Goal: Information Seeking & Learning: Learn about a topic

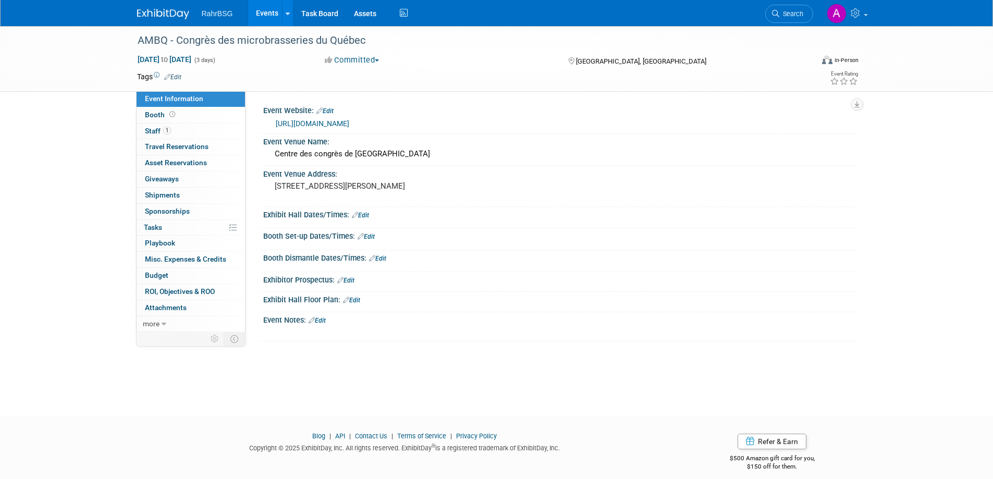
click at [153, 14] on img at bounding box center [163, 14] width 52 height 10
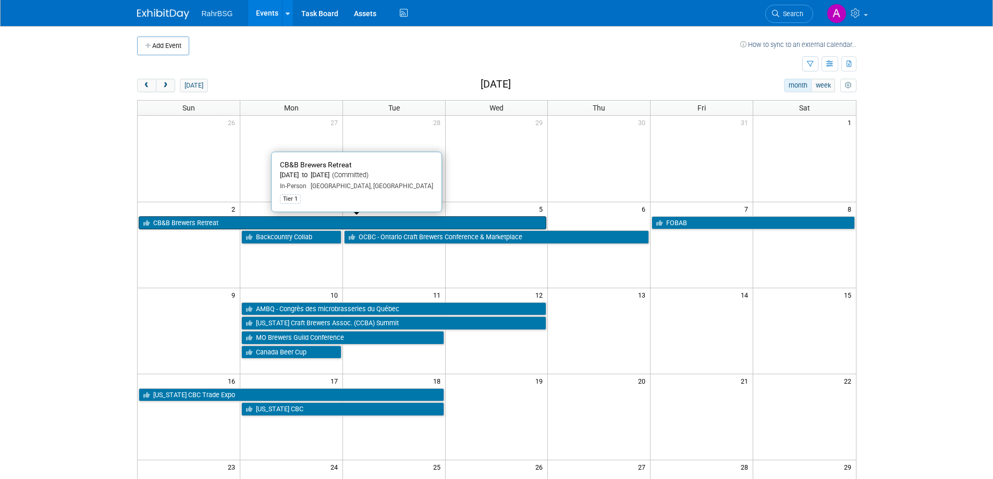
click at [209, 221] on link "CB&B Brewers Retreat" at bounding box center [343, 223] width 408 height 14
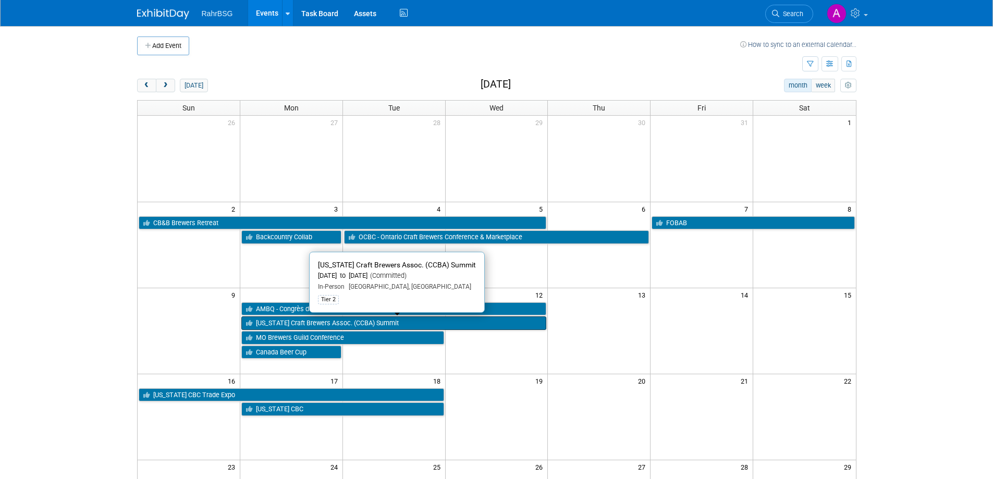
click at [415, 320] on link "[US_STATE] Craft Brewers Assoc. (CCBA) Summit" at bounding box center [393, 323] width 305 height 14
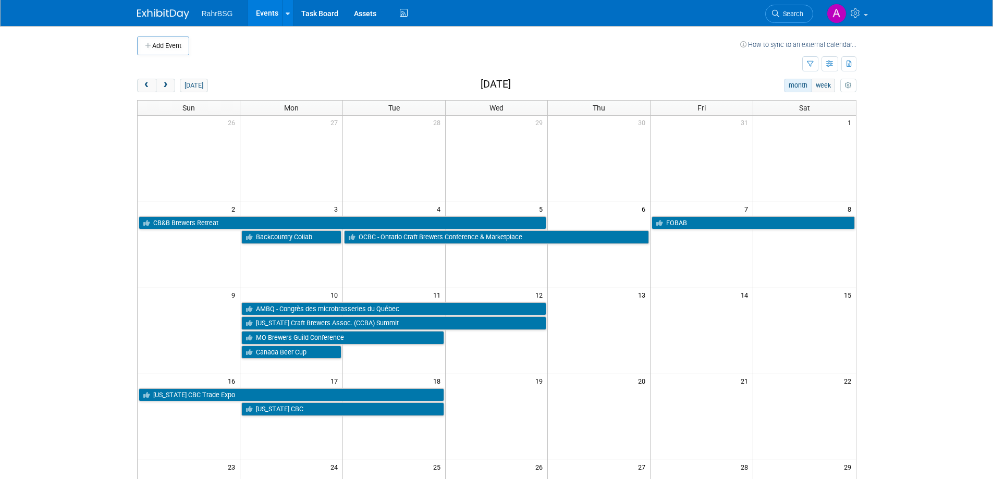
click at [82, 151] on body "RahrBSG Events Add Event Bulk Upload Events Shareable Event Boards Recently Vie…" at bounding box center [496, 239] width 993 height 479
click at [63, 307] on body "RahrBSG Events Add Event Bulk Upload Events Shareable Event Boards Recently Vie…" at bounding box center [496, 239] width 993 height 479
drag, startPoint x: 84, startPoint y: 166, endPoint x: 96, endPoint y: 265, distance: 99.8
click at [96, 265] on body "RahrBSG Events Add Event Bulk Upload Events Shareable Event Boards Recently Vie…" at bounding box center [496, 239] width 993 height 479
drag, startPoint x: 89, startPoint y: 163, endPoint x: 127, endPoint y: 317, distance: 158.8
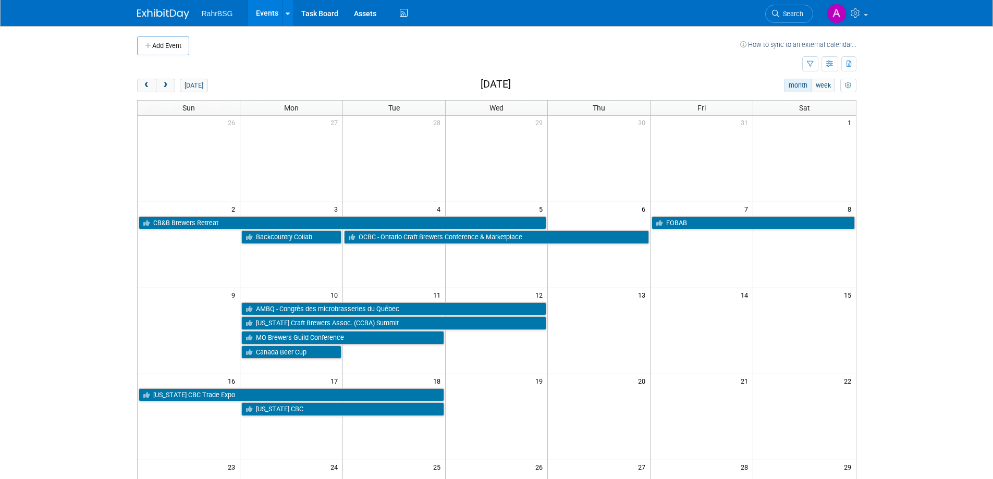
click at [127, 317] on body "RahrBSG Events Add Event Bulk Upload Events Shareable Event Boards Recently Vie…" at bounding box center [496, 239] width 993 height 479
click at [690, 48] on td at bounding box center [464, 45] width 551 height 19
click at [151, 87] on button "prev" at bounding box center [146, 86] width 19 height 14
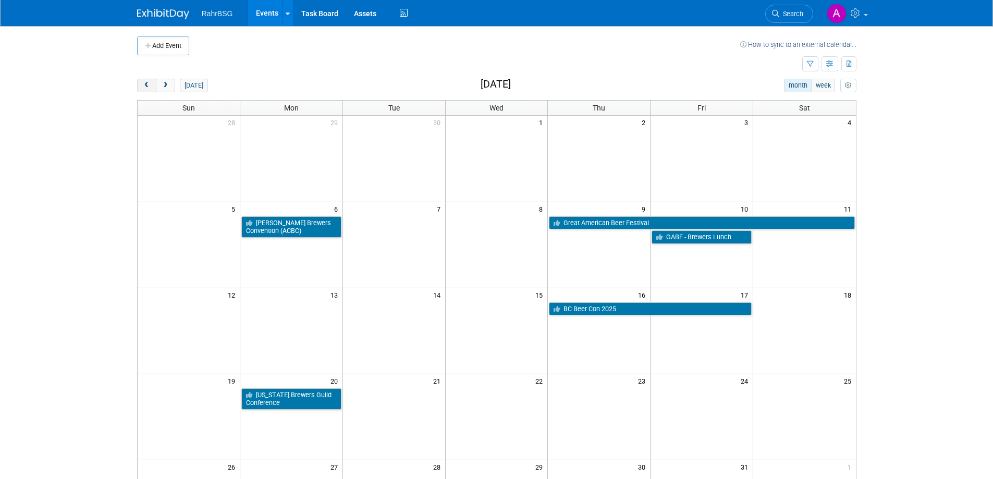
click at [151, 87] on button "prev" at bounding box center [146, 86] width 19 height 14
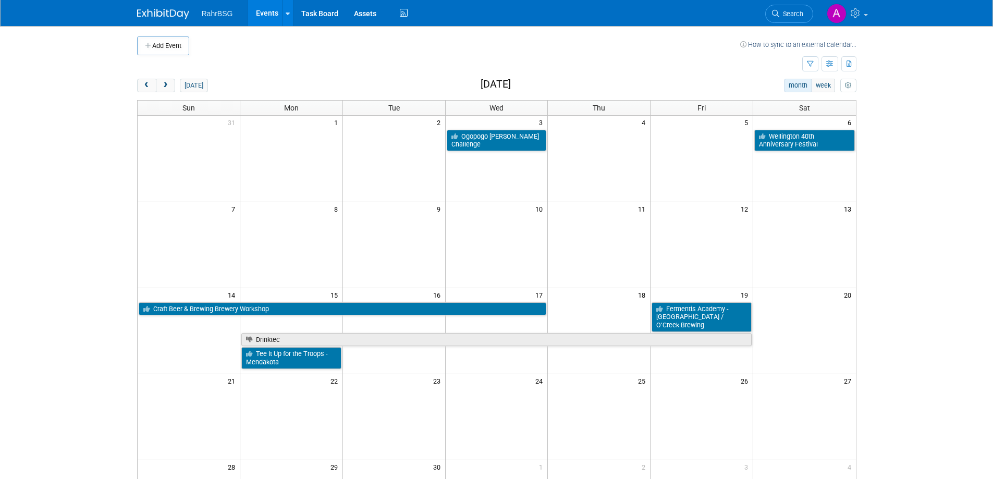
click at [568, 58] on td at bounding box center [469, 64] width 665 height 18
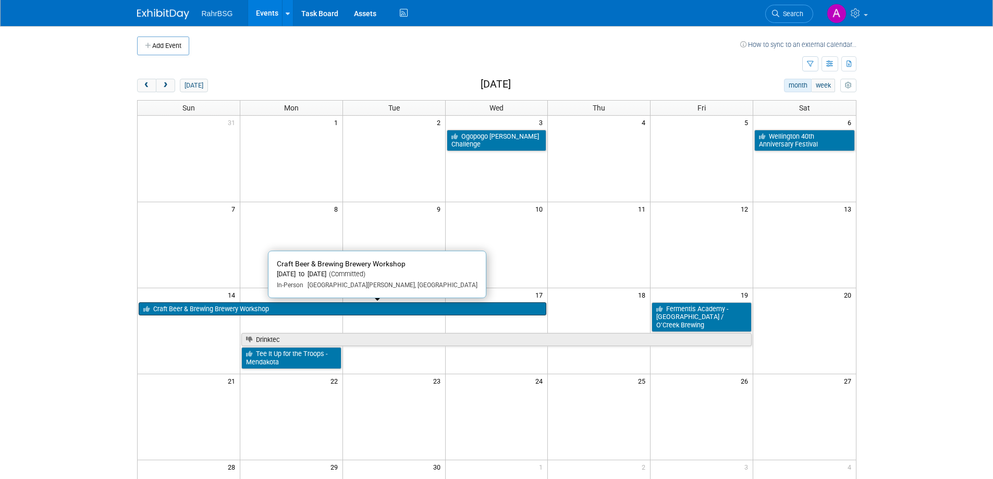
click at [310, 309] on link "Craft Beer & Brewing Brewery Workshop" at bounding box center [343, 309] width 408 height 14
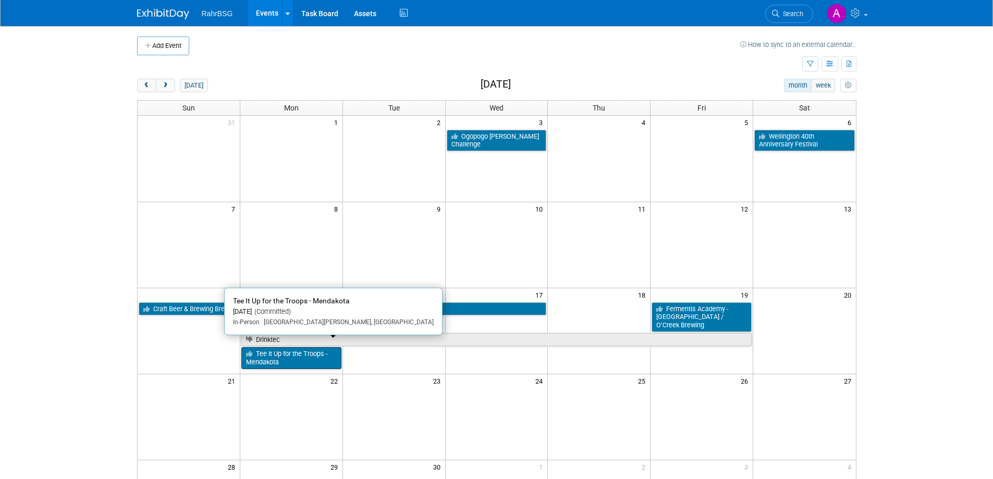
click at [307, 352] on link "Tee It Up for the Troops - Mendakota" at bounding box center [291, 357] width 100 height 21
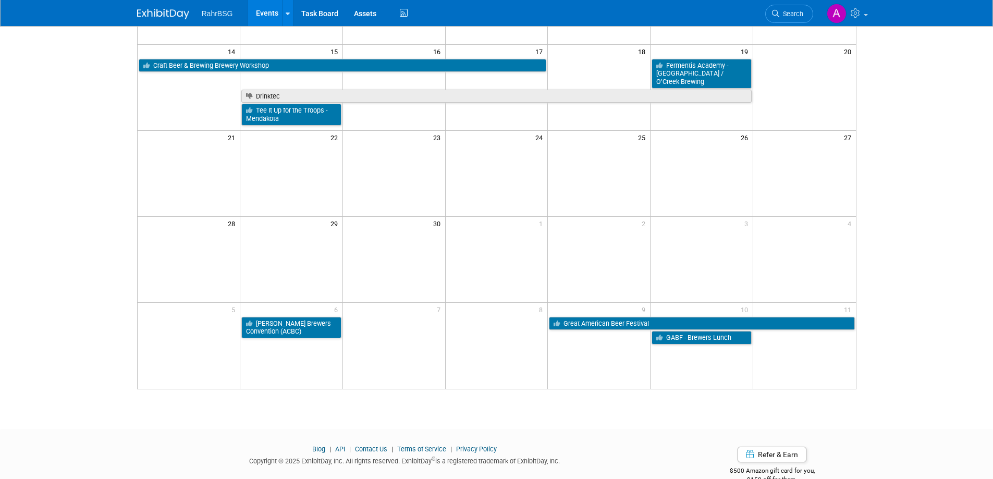
scroll to position [261, 0]
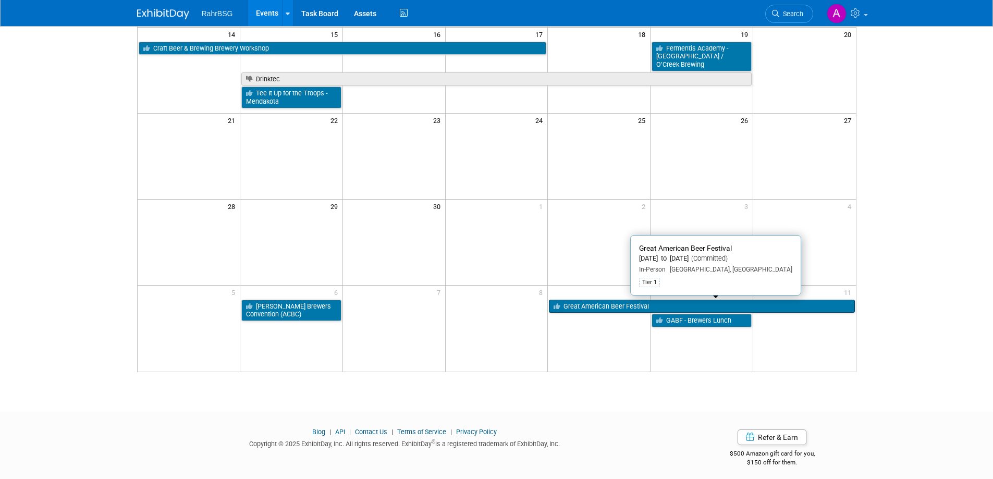
click at [615, 306] on link "Great American Beer Festival" at bounding box center [701, 307] width 305 height 14
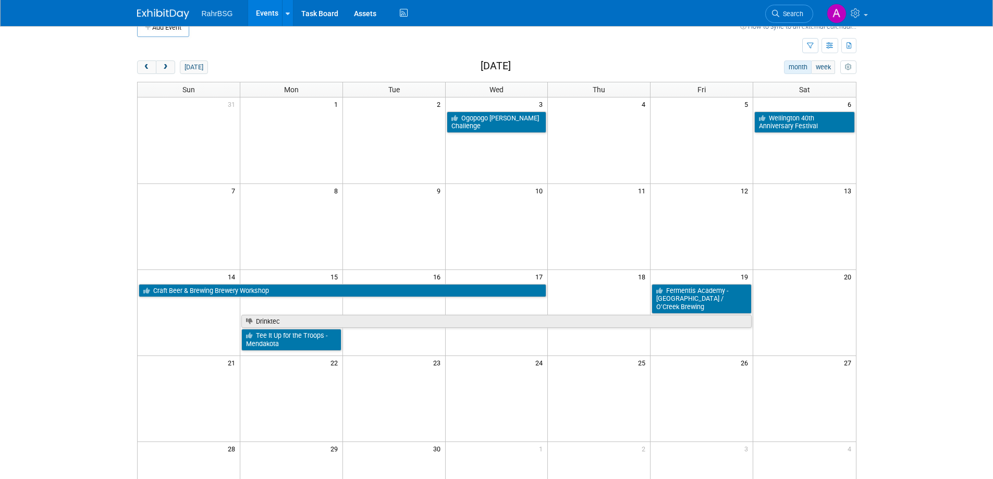
scroll to position [0, 0]
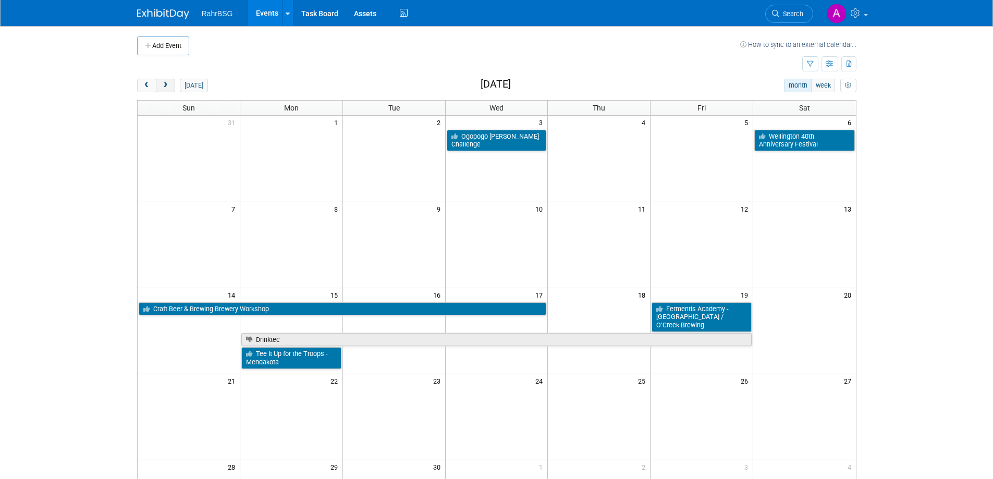
click at [162, 84] on span "next" at bounding box center [166, 85] width 8 height 7
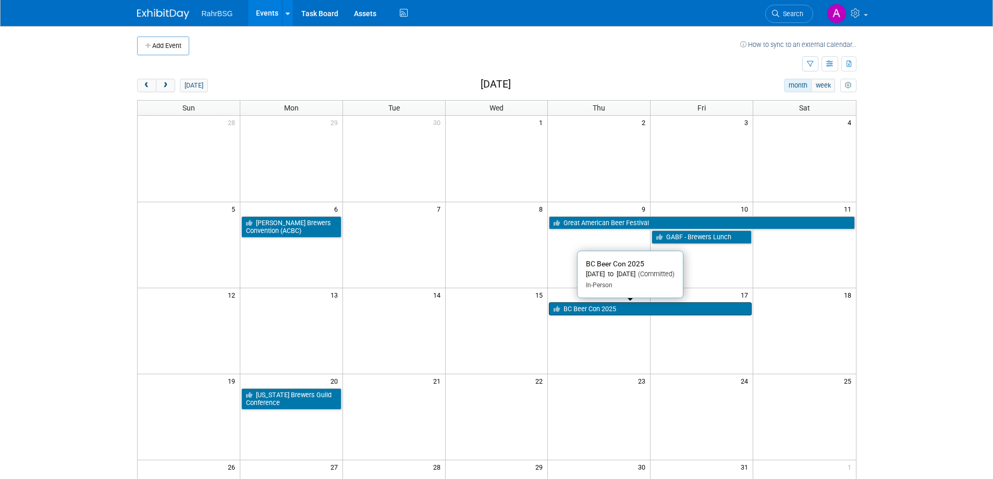
click at [597, 309] on link "BC Beer Con 2025" at bounding box center [650, 309] width 203 height 14
click at [621, 311] on link "BC Beer Con 2025" at bounding box center [650, 309] width 203 height 14
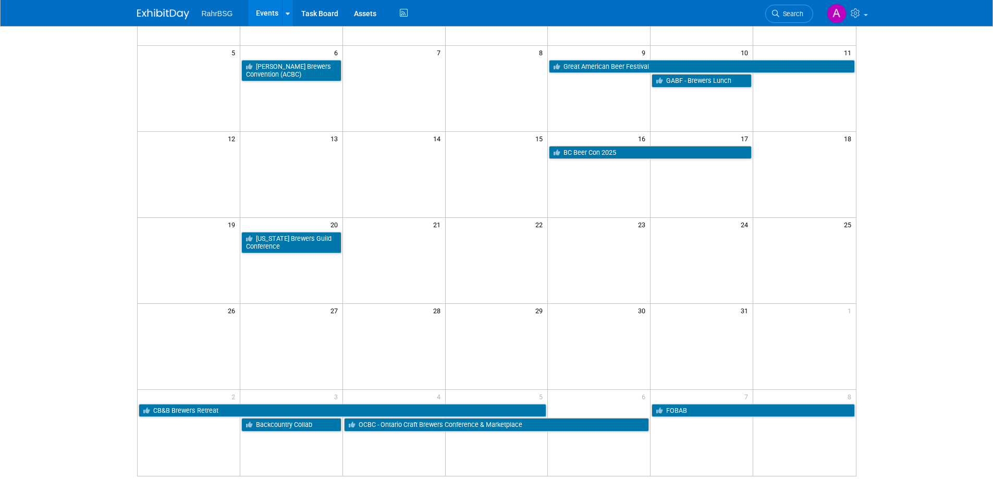
scroll to position [208, 0]
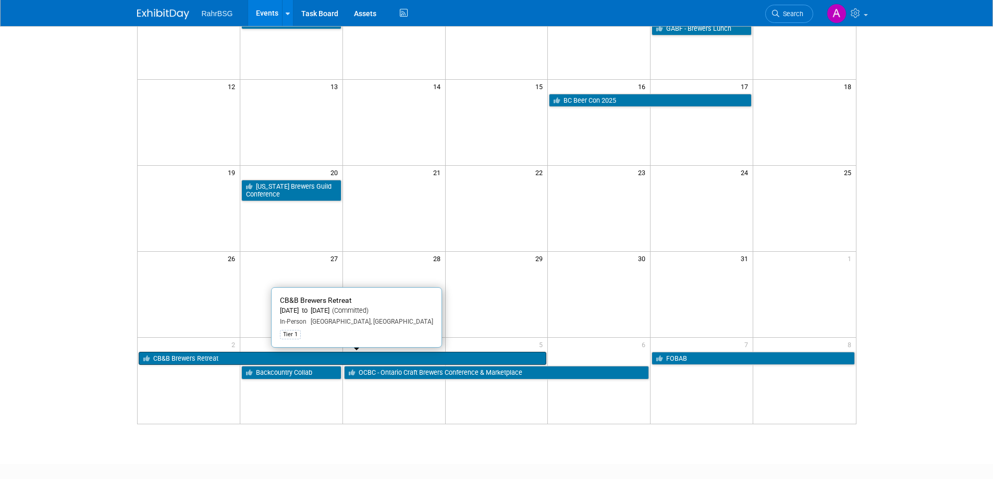
click at [276, 355] on link "CB&B Brewers Retreat" at bounding box center [343, 359] width 408 height 14
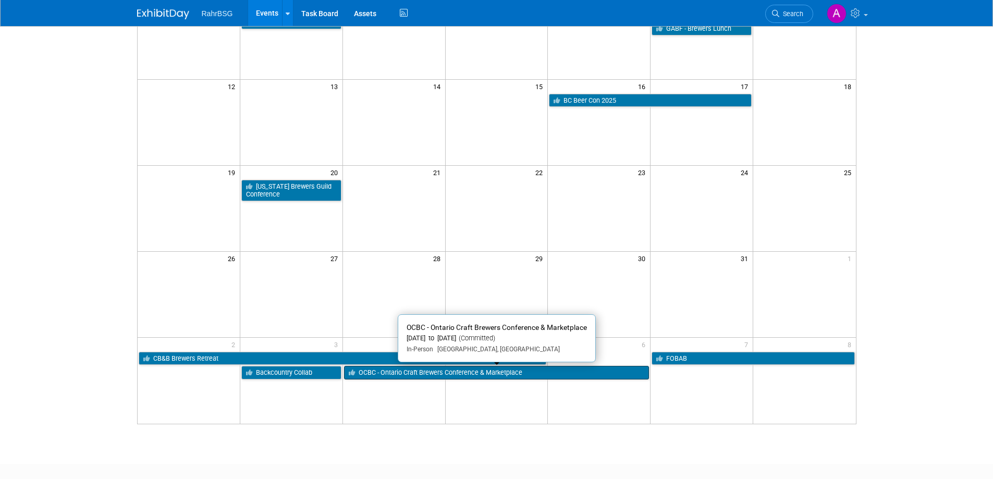
click at [402, 370] on link "OCBC - Ontario Craft Brewers Conference & Marketplace" at bounding box center [496, 373] width 305 height 14
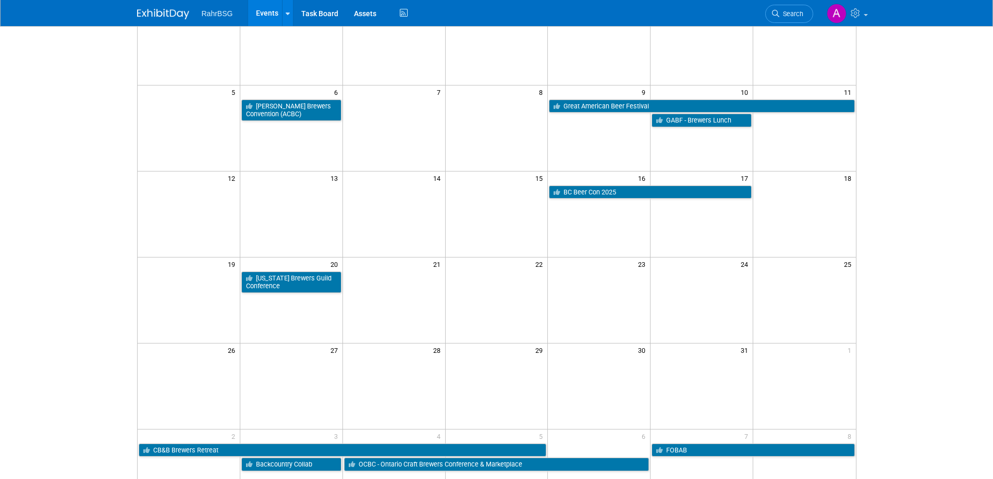
scroll to position [0, 0]
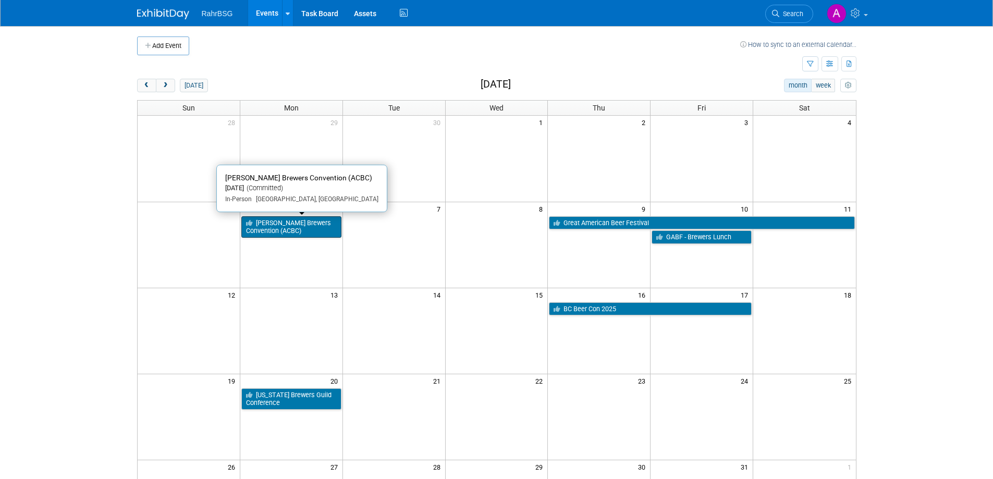
click at [311, 225] on link "Alberta Craft Brewers Convention (ACBC)" at bounding box center [291, 226] width 100 height 21
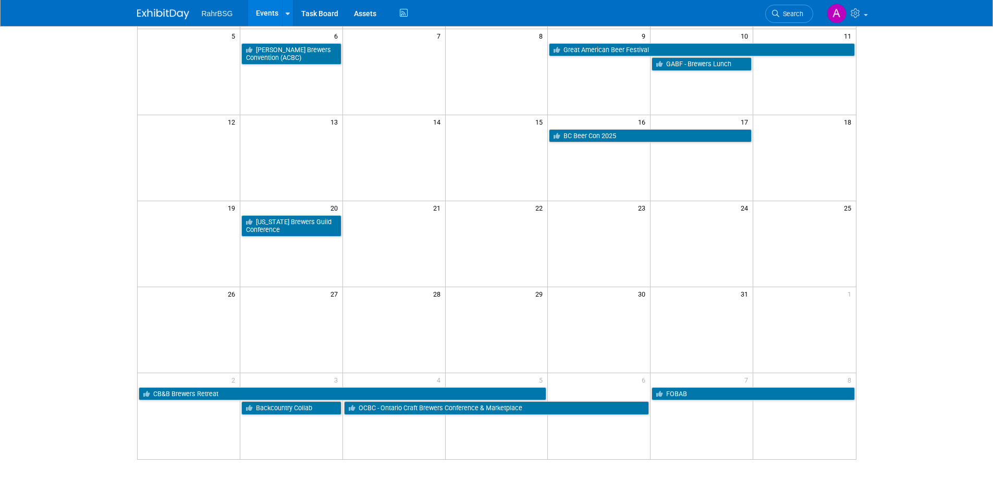
scroll to position [261, 0]
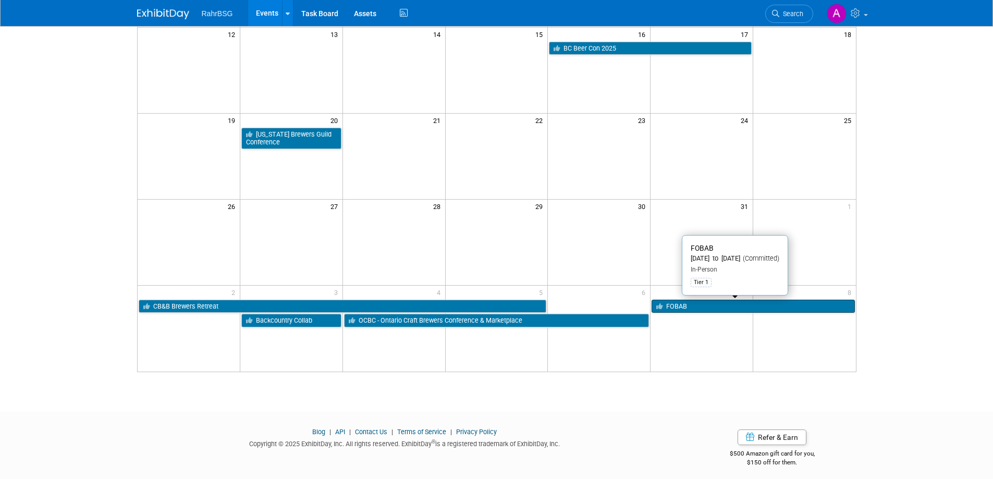
click at [691, 308] on link "FOBAB" at bounding box center [752, 307] width 203 height 14
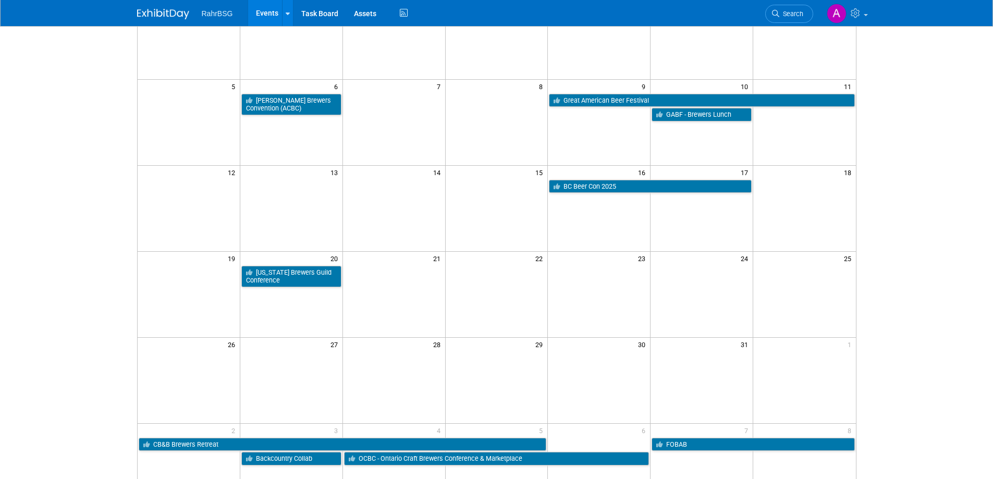
scroll to position [0, 0]
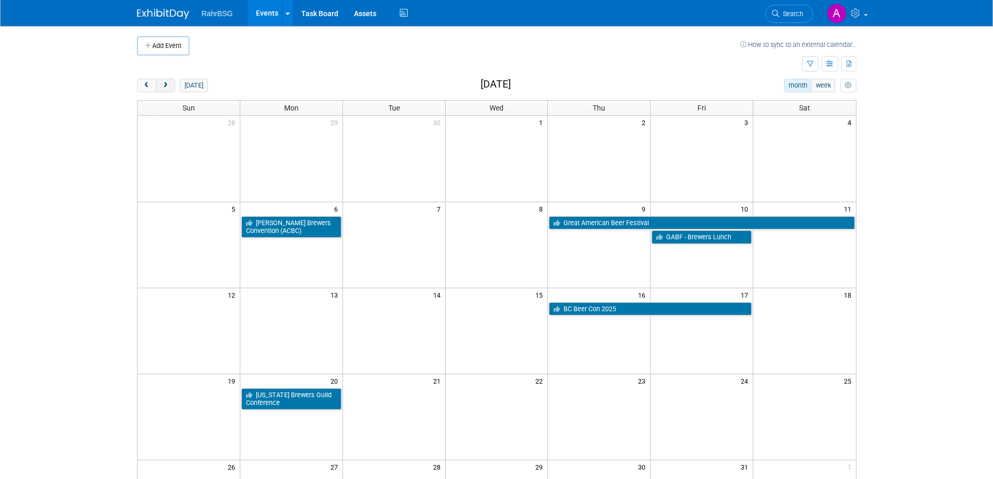
click at [167, 85] on span "next" at bounding box center [166, 85] width 8 height 7
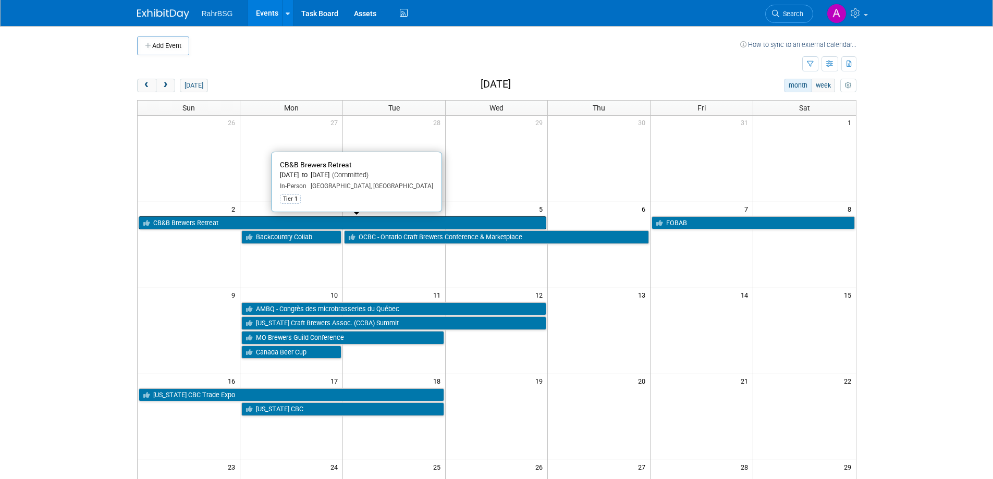
click at [213, 222] on link "CB&B Brewers Retreat" at bounding box center [343, 223] width 408 height 14
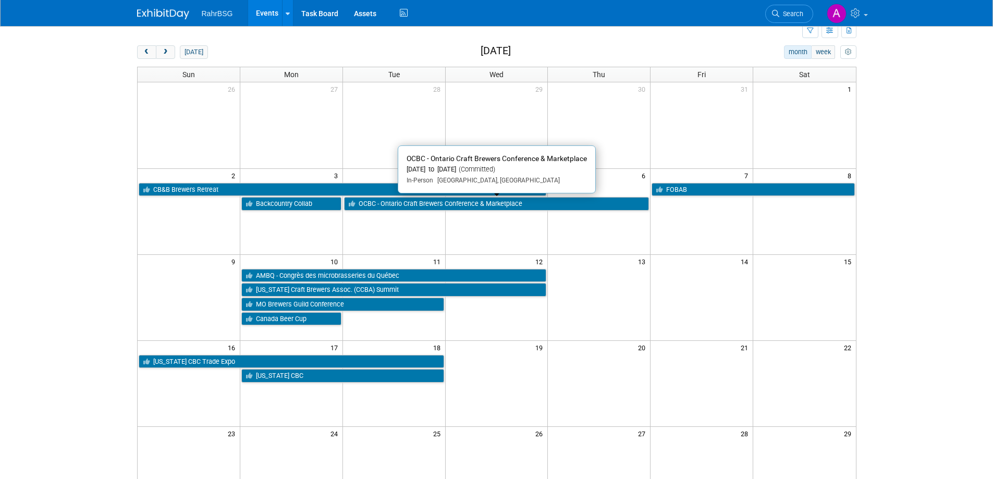
scroll to position [52, 0]
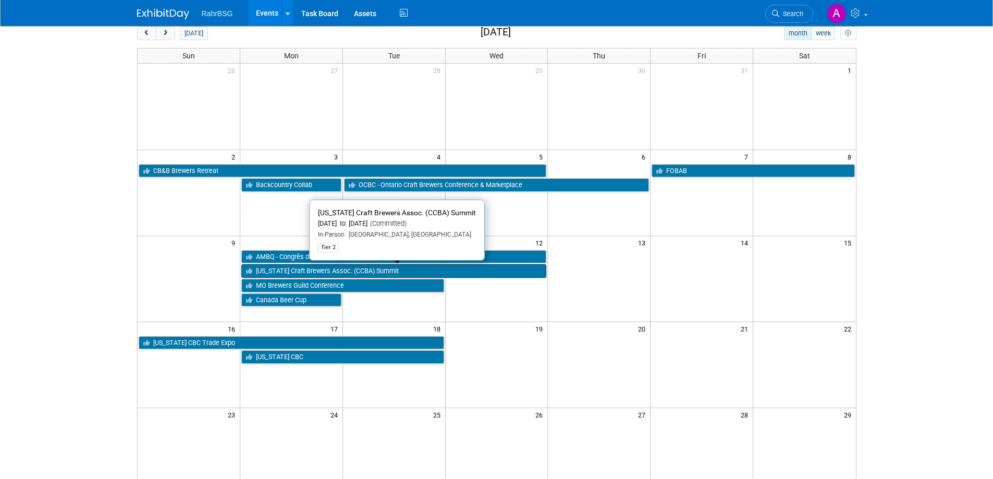
click at [315, 270] on link "[US_STATE] Craft Brewers Assoc. (CCBA) Summit" at bounding box center [393, 271] width 305 height 14
click at [319, 257] on link "AMBQ - Congrès des microbrasseries du Québec" at bounding box center [393, 257] width 305 height 14
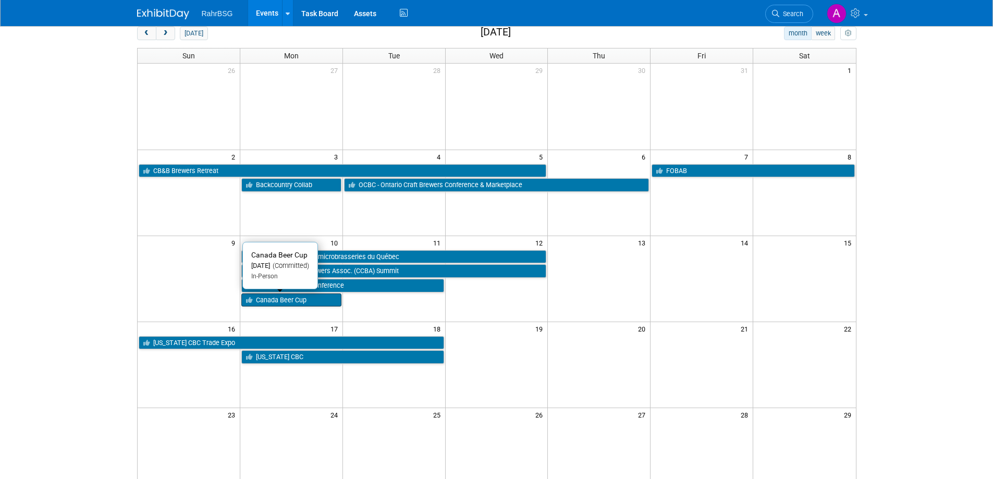
click at [258, 297] on link "Canada Beer Cup" at bounding box center [291, 300] width 100 height 14
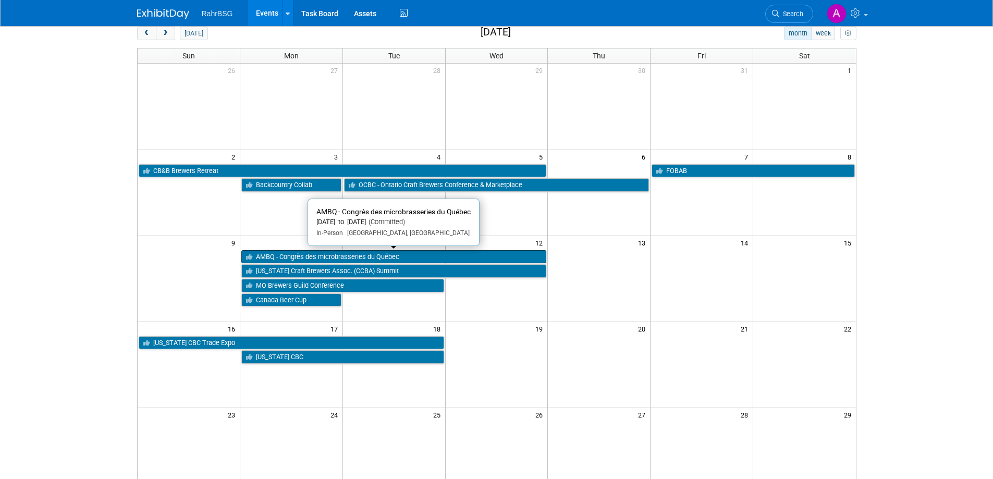
click at [340, 258] on link "AMBQ - Congrès des microbrasseries du Québec" at bounding box center [393, 257] width 305 height 14
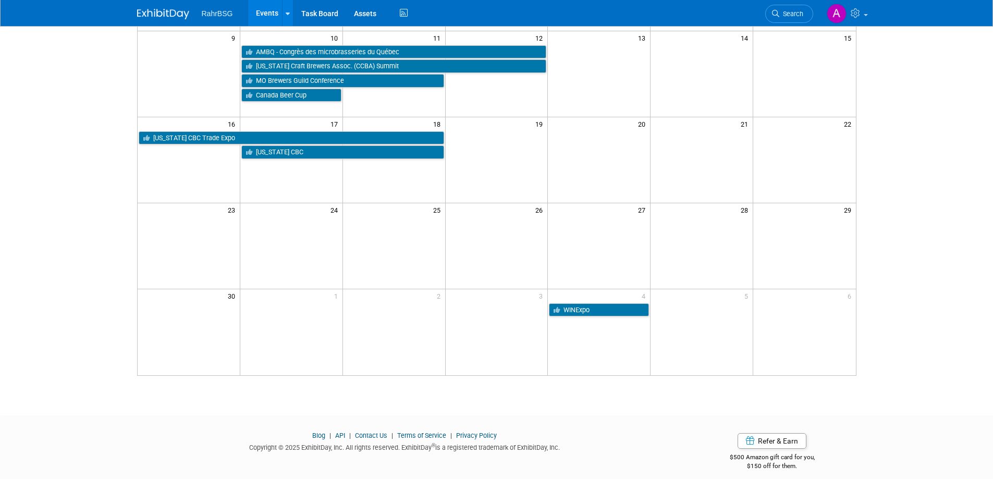
scroll to position [261, 0]
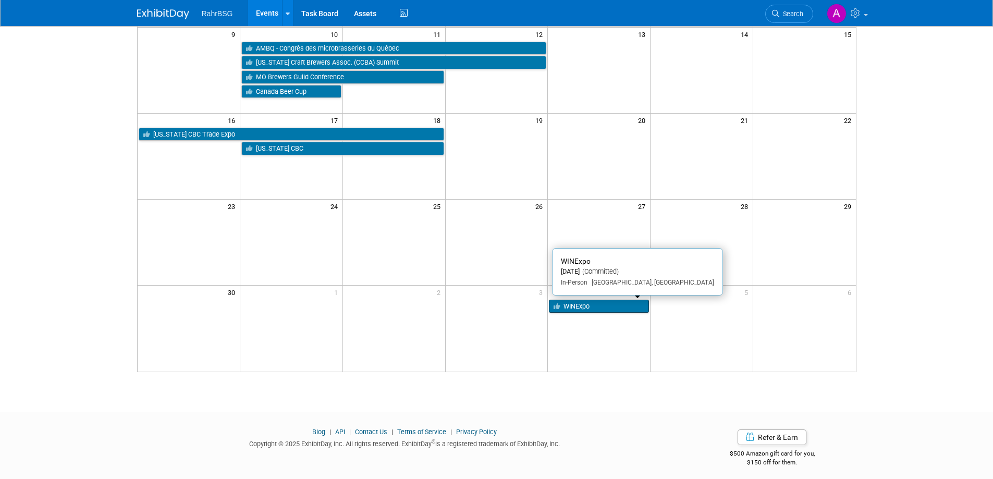
click at [600, 305] on link "WINExpo" at bounding box center [599, 307] width 100 height 14
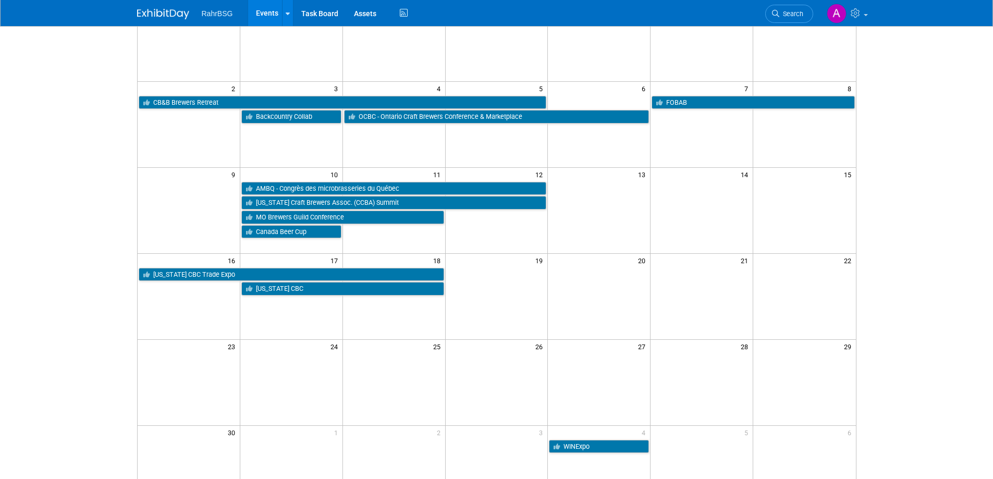
scroll to position [0, 0]
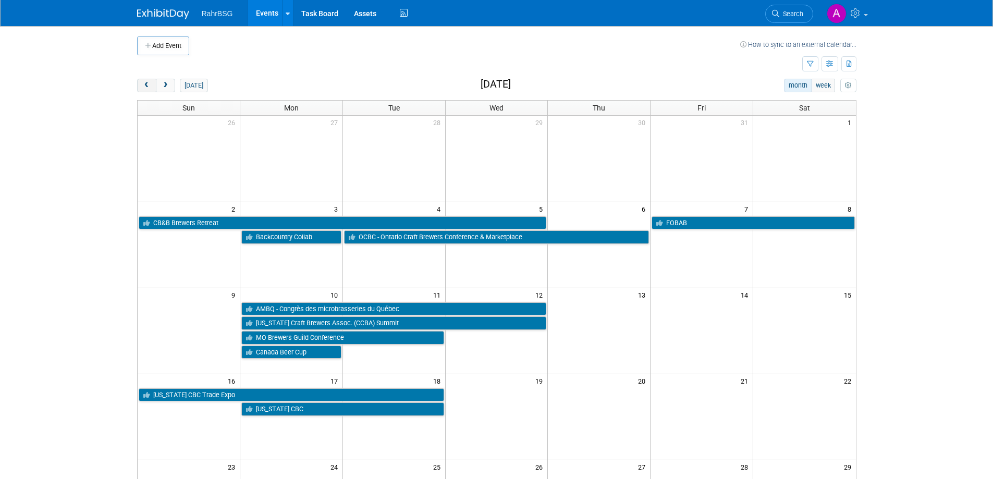
click at [147, 83] on span "prev" at bounding box center [147, 85] width 8 height 7
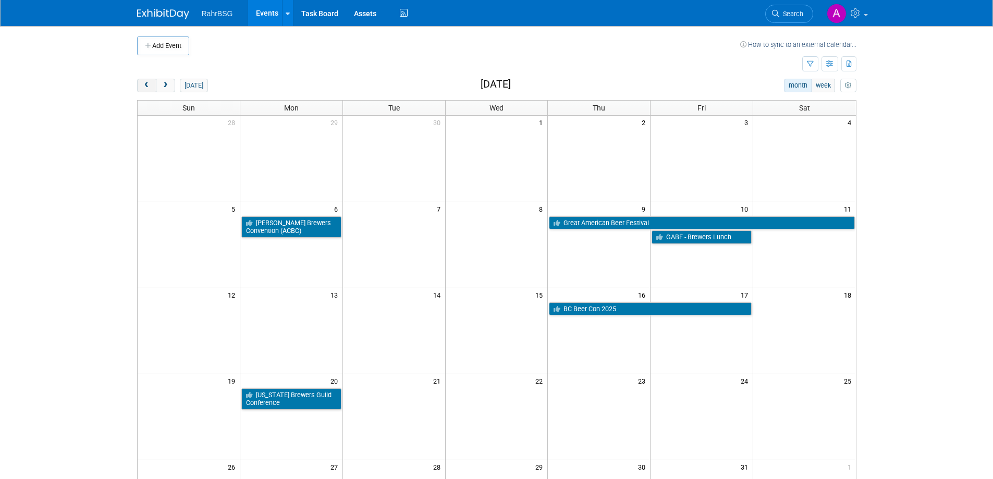
click at [148, 83] on span "prev" at bounding box center [147, 85] width 8 height 7
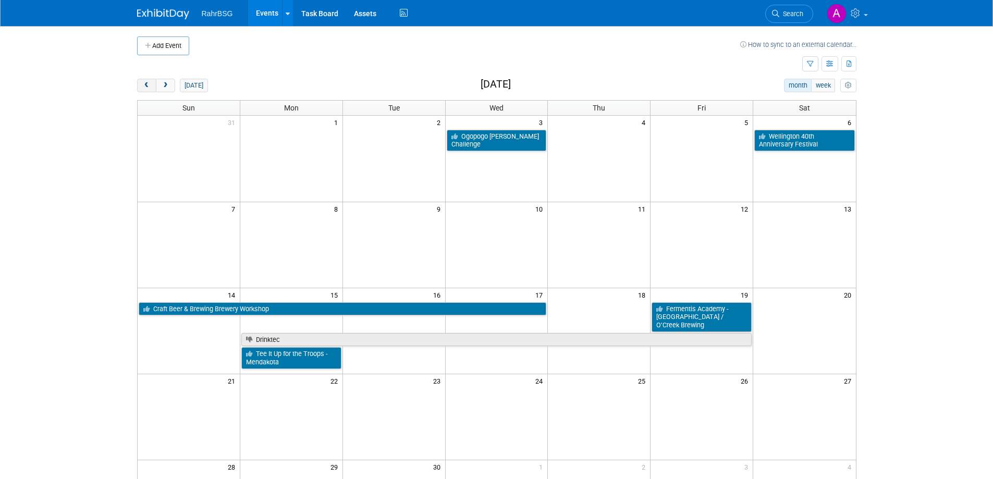
click at [149, 85] on span "prev" at bounding box center [147, 85] width 8 height 7
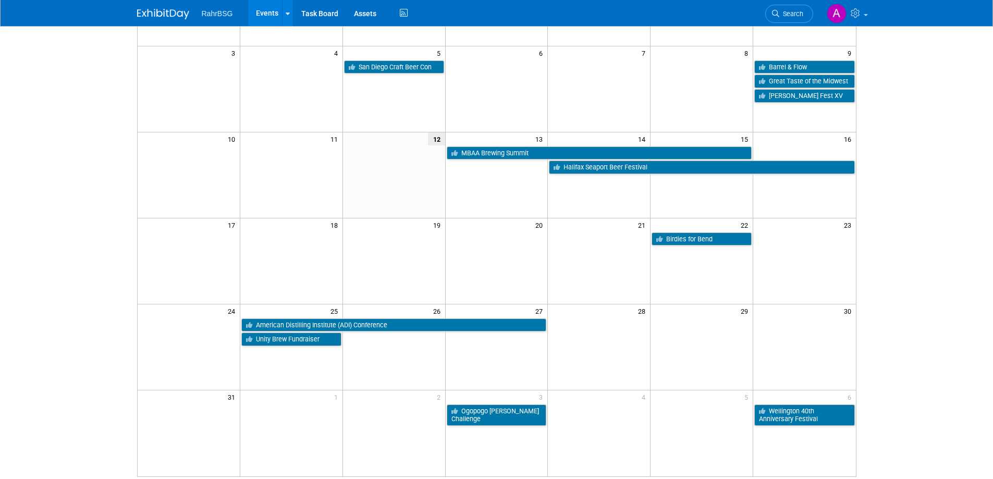
scroll to position [156, 0]
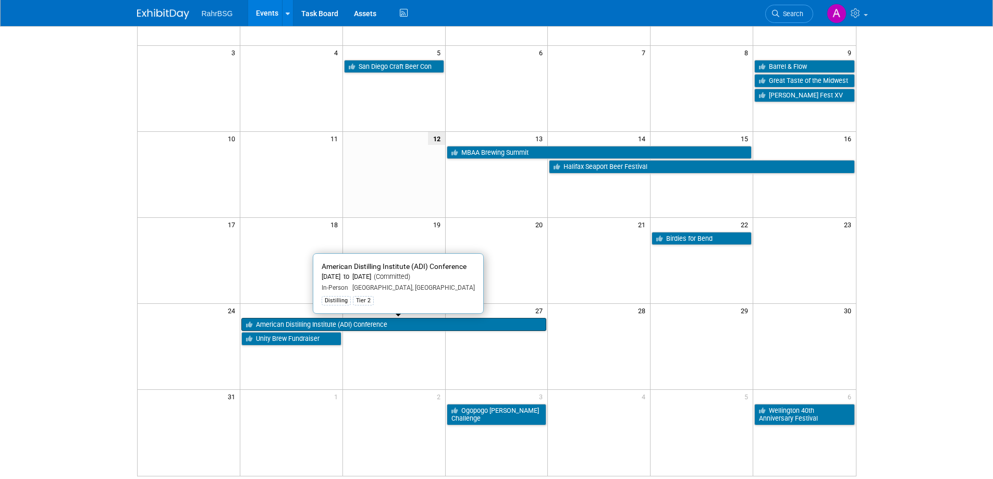
click at [310, 325] on link "American Distilling Institute (ADI) Conference" at bounding box center [393, 325] width 305 height 14
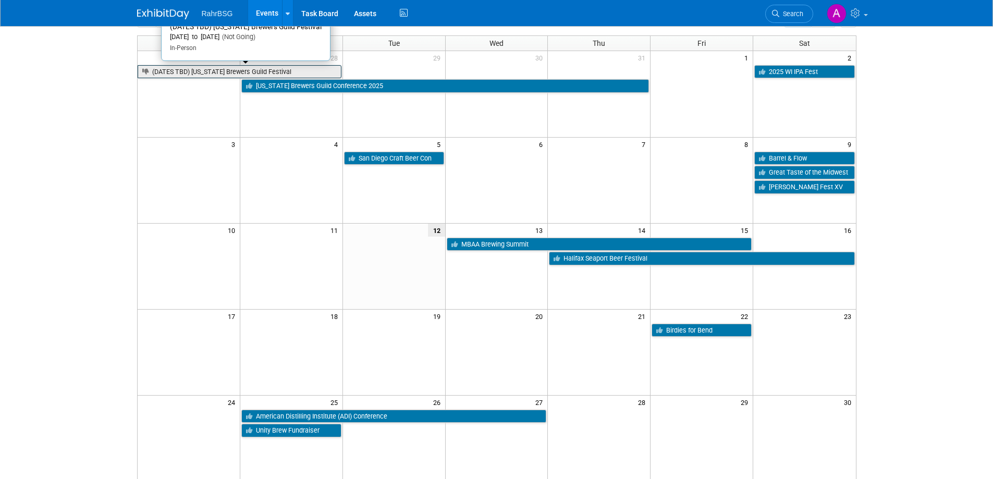
scroll to position [0, 0]
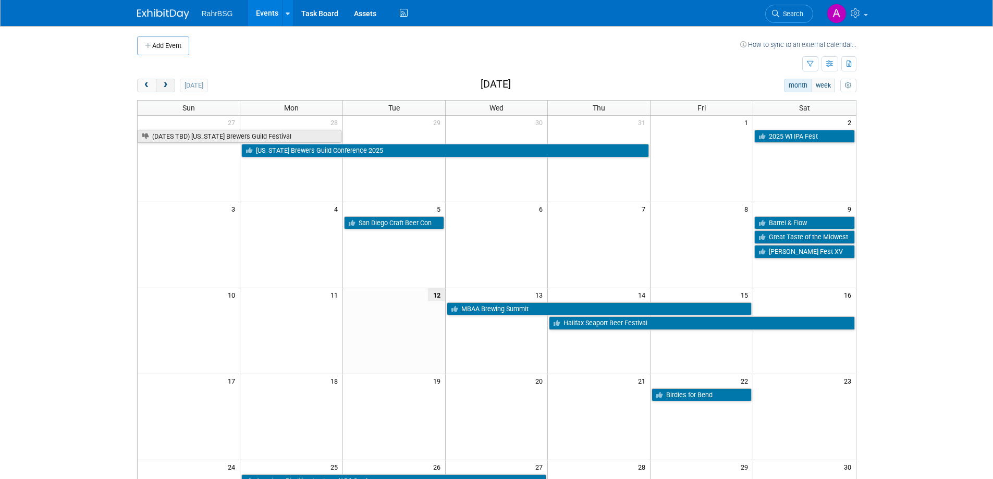
click at [166, 83] on span "next" at bounding box center [166, 85] width 8 height 7
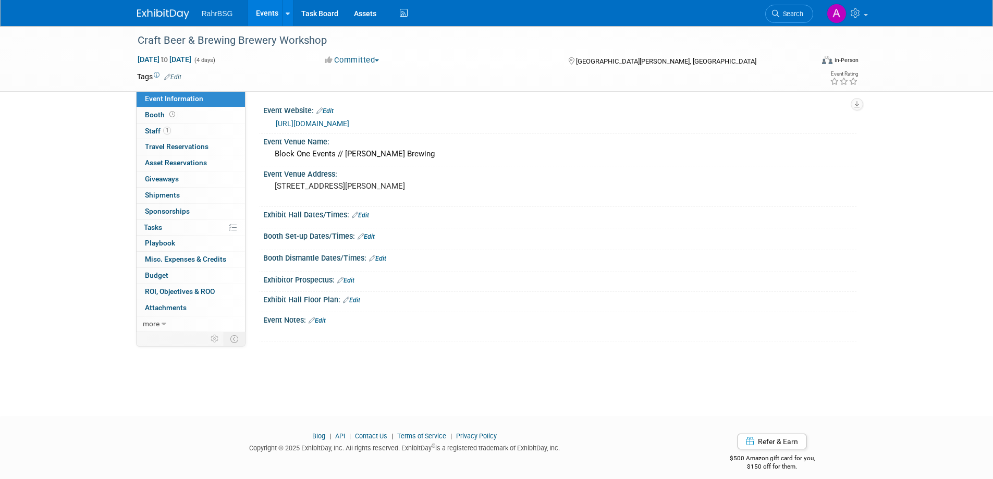
click at [301, 117] on div "[URL][DOMAIN_NAME]" at bounding box center [559, 122] width 577 height 15
click at [304, 121] on link "[URL][DOMAIN_NAME]" at bounding box center [312, 123] width 73 height 8
click at [349, 121] on link "https://tiuftt-mendakota.dojiggy.io/golf/Event/Details" at bounding box center [312, 123] width 73 height 8
click at [349, 125] on link "https://www.greatamericanbeerfestival.com/" at bounding box center [312, 123] width 73 height 8
click at [331, 122] on link "[URL][DOMAIN_NAME]" at bounding box center [312, 123] width 73 height 8
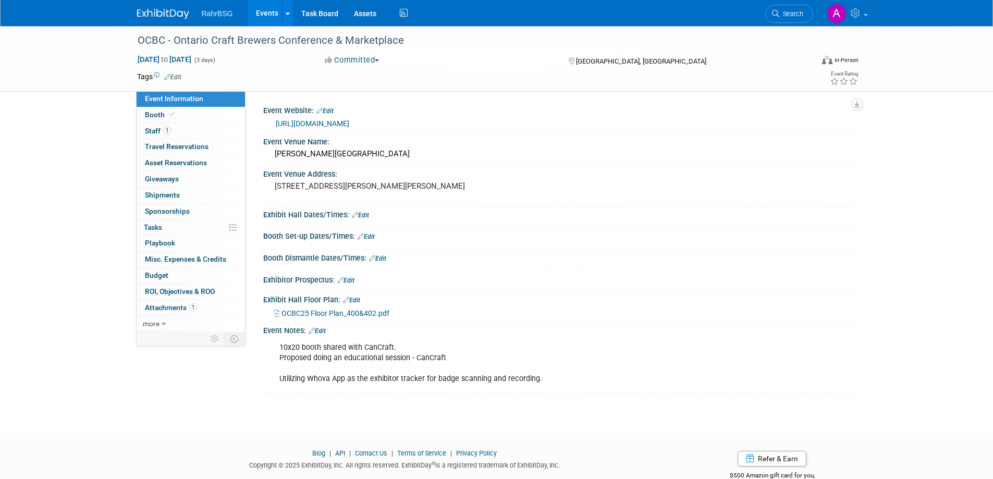
click at [349, 122] on link "[URL][DOMAIN_NAME]" at bounding box center [312, 123] width 73 height 8
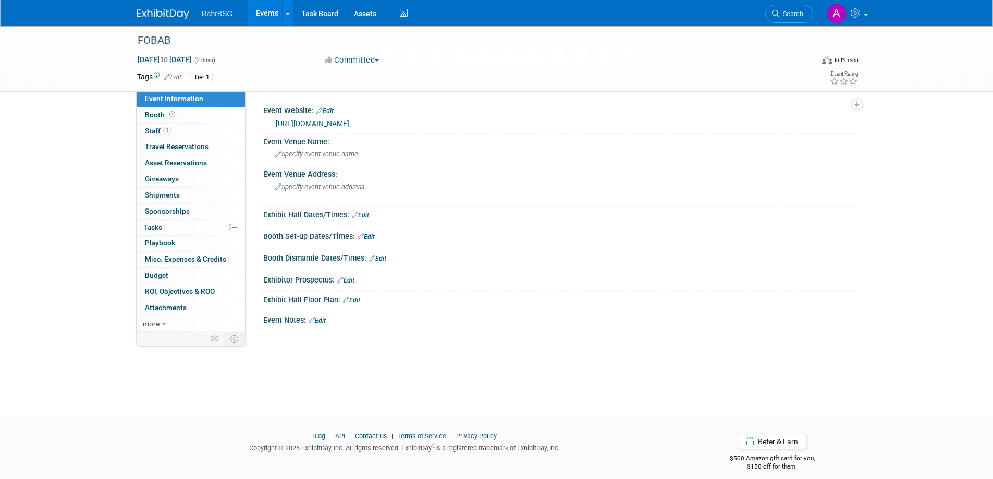
click at [340, 119] on link "https://www.fobab.com/" at bounding box center [312, 123] width 73 height 8
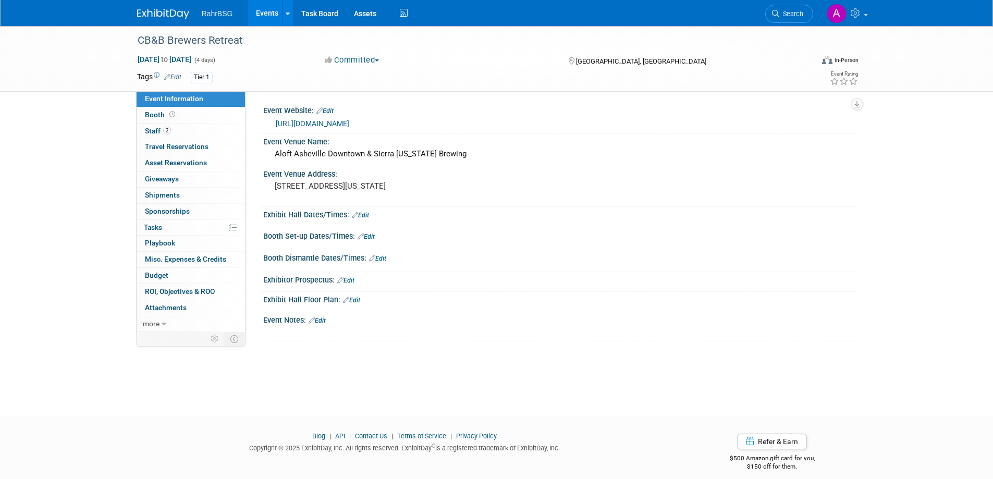
click at [318, 124] on link "[URL][DOMAIN_NAME]" at bounding box center [312, 123] width 73 height 8
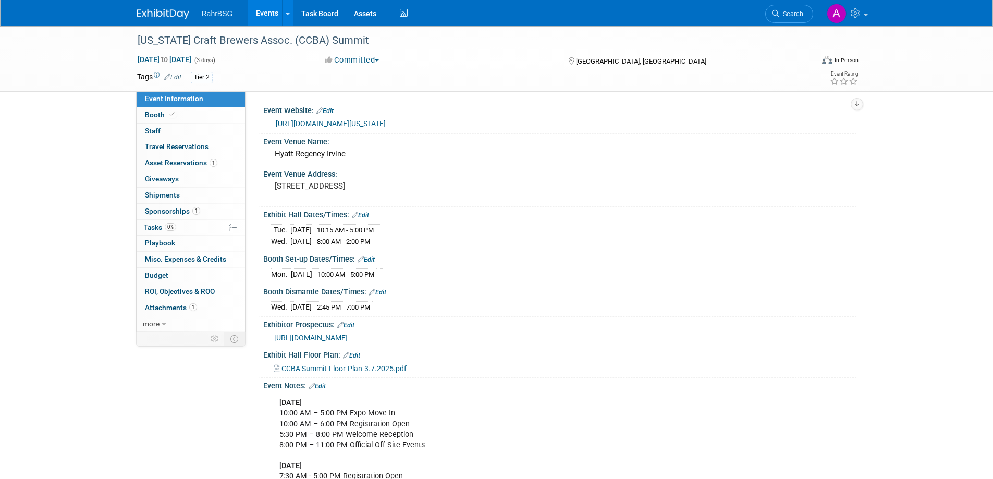
click at [386, 121] on link "[URL][DOMAIN_NAME][US_STATE]" at bounding box center [331, 123] width 110 height 8
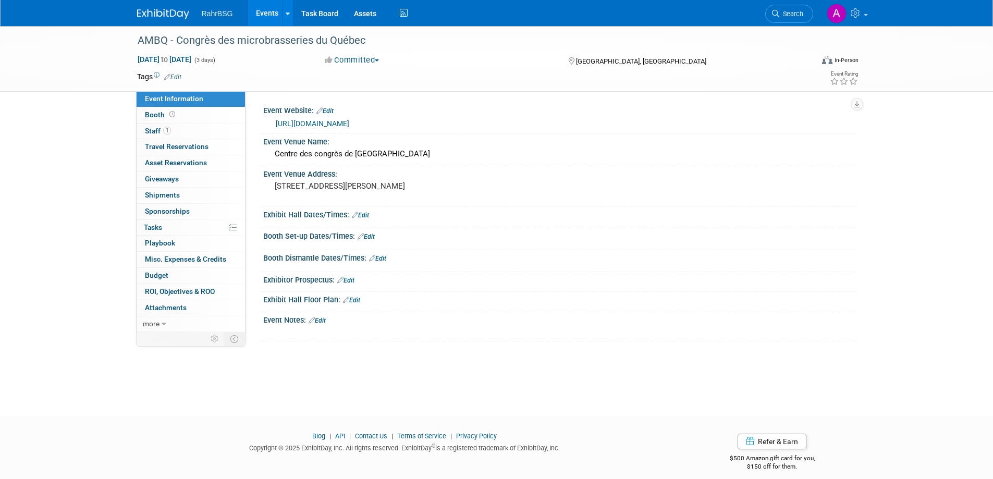
click at [348, 127] on link "https://ambq.ca/fr/congres-annuel" at bounding box center [312, 123] width 73 height 8
click at [349, 125] on link "[URL][DOMAIN_NAME]" at bounding box center [312, 123] width 73 height 8
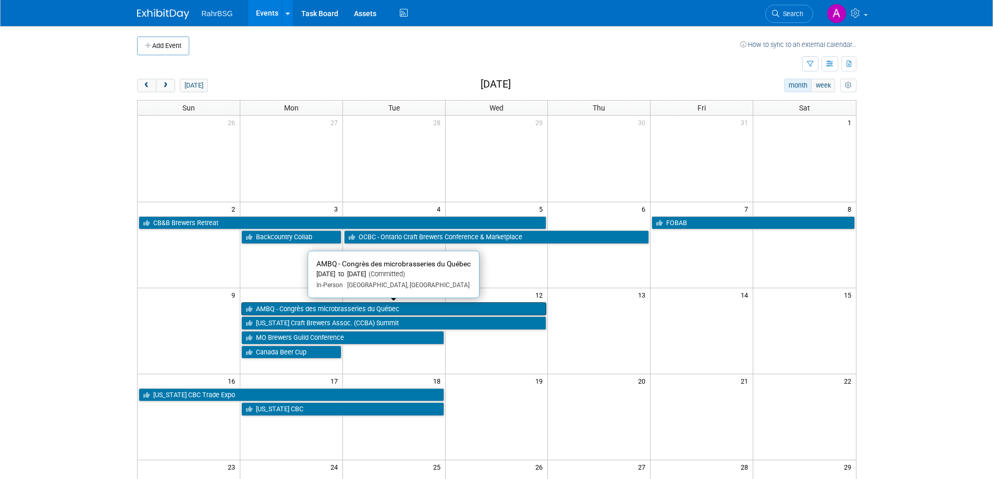
click at [333, 311] on link "AMBQ - Congrès des microbrasseries du Québec" at bounding box center [393, 309] width 305 height 14
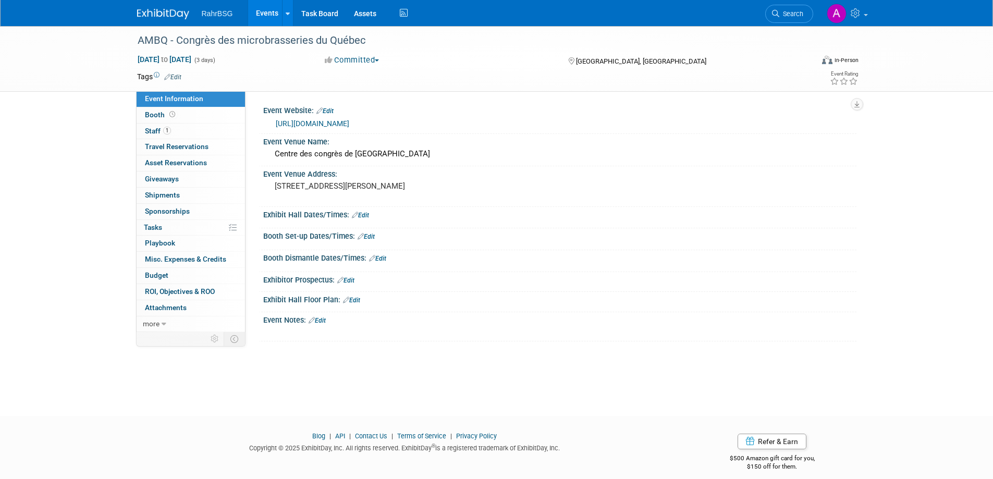
click at [349, 123] on link "https://ambq.ca/fr/congres-annuel" at bounding box center [312, 123] width 73 height 8
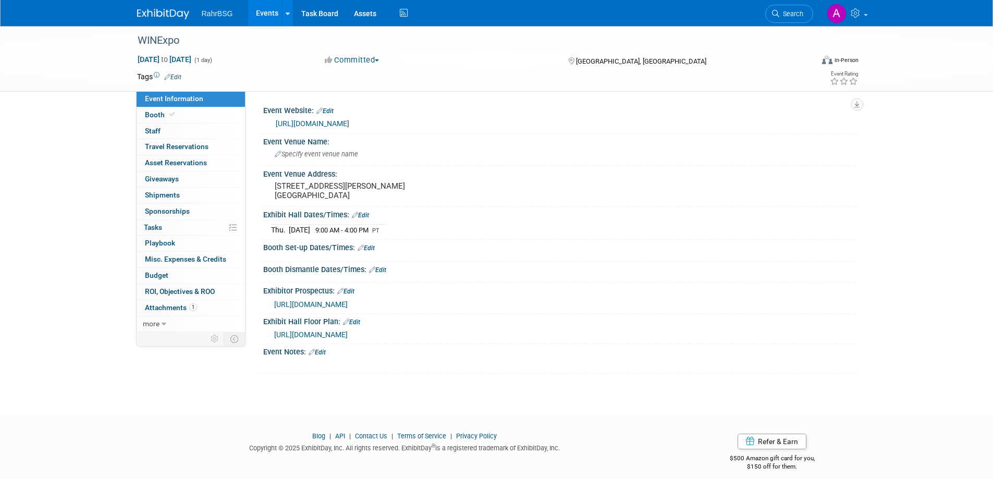
click at [325, 120] on link "[URL][DOMAIN_NAME]" at bounding box center [312, 123] width 73 height 8
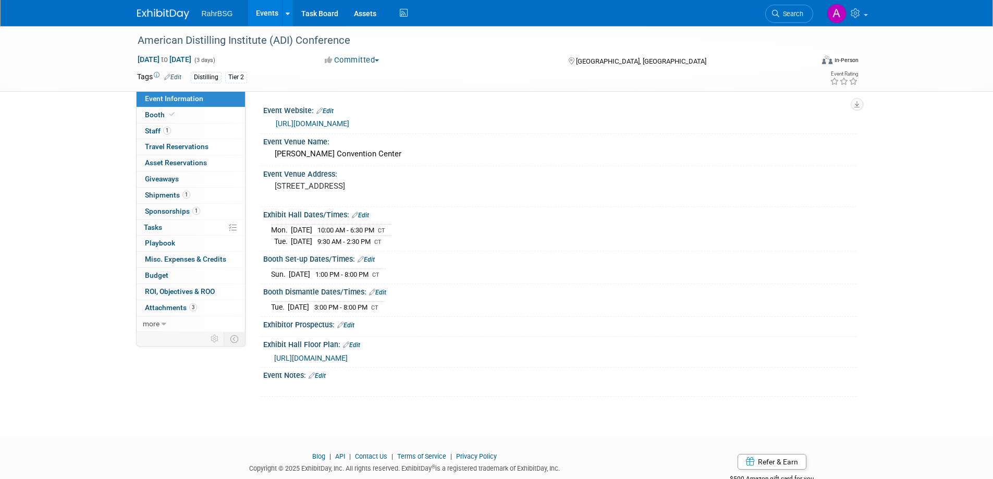
click at [349, 120] on link "[URL][DOMAIN_NAME]" at bounding box center [312, 123] width 73 height 8
